Goal: Task Accomplishment & Management: Manage account settings

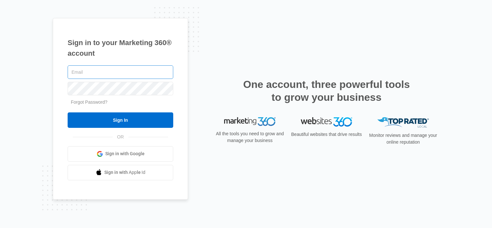
click at [99, 70] on input "text" at bounding box center [121, 72] width 106 height 14
drag, startPoint x: 99, startPoint y: 70, endPoint x: 9, endPoint y: 62, distance: 90.8
click at [9, 62] on div "Sign in to your Marketing 360® account davidfiumi Forgot Password? Sign In OR" at bounding box center [246, 114] width 492 height 228
click at [98, 73] on input "davidfiumi" at bounding box center [121, 72] width 106 height 14
type input "[EMAIL_ADDRESS][DOMAIN_NAME]"
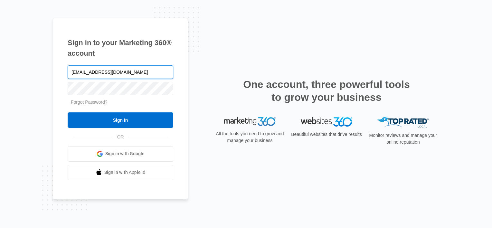
click at [102, 70] on input "[EMAIL_ADDRESS][DOMAIN_NAME]" at bounding box center [121, 72] width 106 height 14
click at [123, 148] on link "Sign in with Google" at bounding box center [121, 153] width 106 height 15
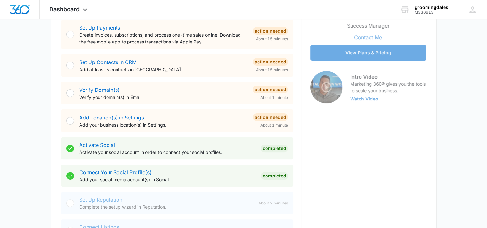
scroll to position [157, 0]
click at [103, 143] on link "Activate Social" at bounding box center [97, 144] width 36 height 6
